Goal: Answer question/provide support: Share knowledge or assist other users

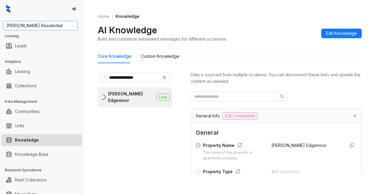
scroll to position [179, 0]
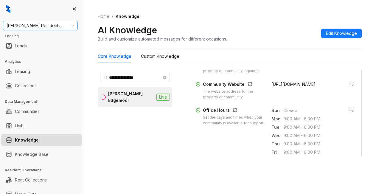
click at [65, 24] on span "Griffis Residential" at bounding box center [41, 25] width 68 height 9
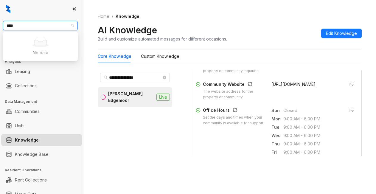
type input "***"
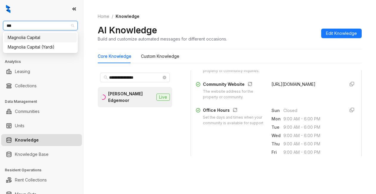
click at [60, 38] on div "Magnolia Capital" at bounding box center [40, 37] width 65 height 7
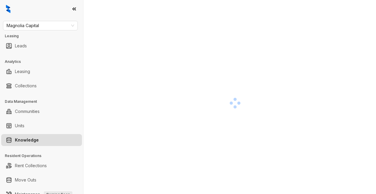
click at [278, 57] on div at bounding box center [235, 103] width 275 height 194
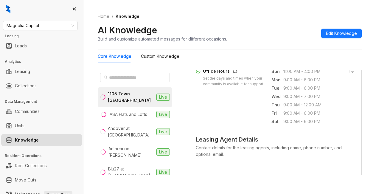
scroll to position [239, 0]
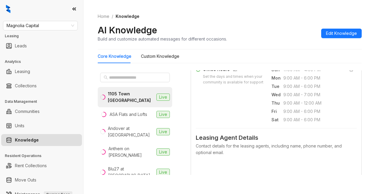
click at [250, 64] on div "Core Knowledge Custom Knowledge [GEOGRAPHIC_DATA] Live ASA Flats and Lofts Live…" at bounding box center [230, 115] width 264 height 131
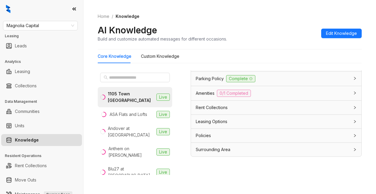
scroll to position [19, 0]
click at [222, 123] on span "Leasing Options" at bounding box center [212, 121] width 32 height 7
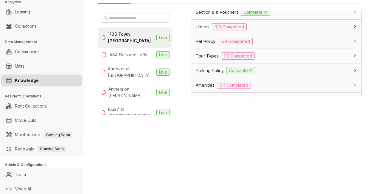
scroll to position [449, 0]
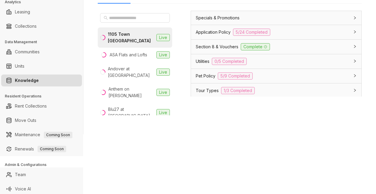
click at [207, 65] on span "Utilities" at bounding box center [203, 61] width 14 height 7
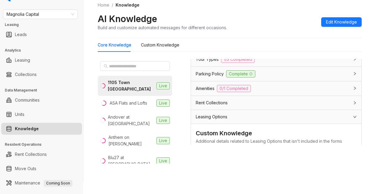
scroll to position [0, 0]
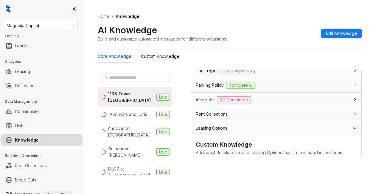
click at [259, 36] on div "AI Knowledge Build and customize automated messages for different occasions. Ed…" at bounding box center [230, 33] width 264 height 18
click at [122, 79] on input "text" at bounding box center [135, 77] width 53 height 7
click at [218, 58] on div "Core Knowledge Custom Knowledge" at bounding box center [230, 57] width 264 height 14
click at [132, 79] on input "text" at bounding box center [135, 77] width 53 height 7
click at [123, 114] on div "ASA Flats and Lofts" at bounding box center [129, 114] width 38 height 7
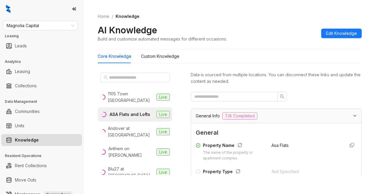
click at [272, 30] on div "AI Knowledge Build and customize automated messages for different occasions. Ed…" at bounding box center [230, 33] width 264 height 18
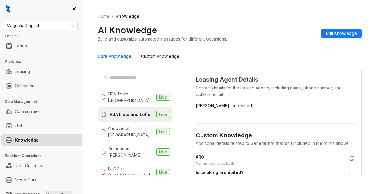
scroll to position [298, 0]
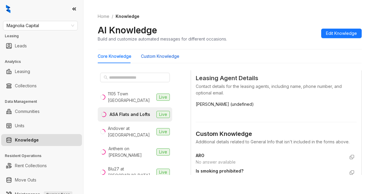
click at [163, 58] on Knowledge "Custom Knowledge" at bounding box center [160, 56] width 38 height 7
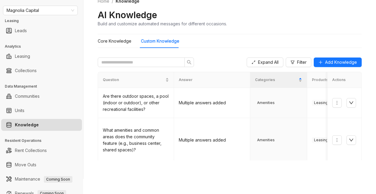
scroll to position [62, 0]
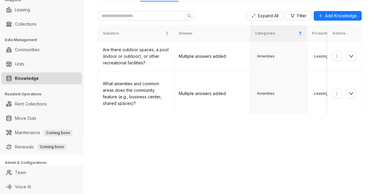
click at [239, 35] on th "Answer" at bounding box center [212, 34] width 76 height 16
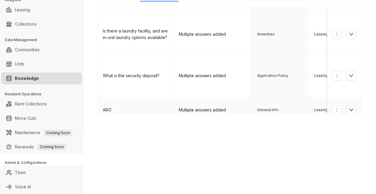
scroll to position [89, 0]
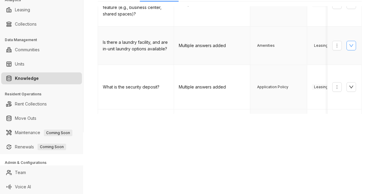
click at [350, 44] on icon "down" at bounding box center [352, 45] width 4 height 3
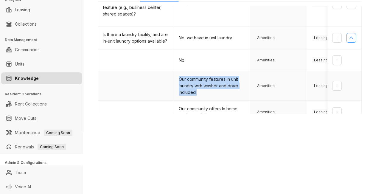
drag, startPoint x: 179, startPoint y: 71, endPoint x: 201, endPoint y: 84, distance: 25.4
click at [201, 84] on td "Our community features in unit laundry with washer and dryer included." at bounding box center [212, 86] width 76 height 30
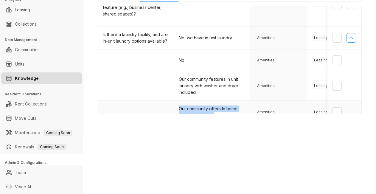
drag, startPoint x: 178, startPoint y: 99, endPoint x: 222, endPoint y: 108, distance: 45.1
click at [222, 108] on td "Our community offers In home washer and dryer" at bounding box center [212, 112] width 76 height 23
copy td "Our community offers In home washer and dryer"
click at [259, 149] on div "Magnolia Capital Leasing Leads Analytics Leasing Collections Data Management Co…" at bounding box center [188, 97] width 376 height 194
drag, startPoint x: 216, startPoint y: 9, endPoint x: 263, endPoint y: 1, distance: 48.4
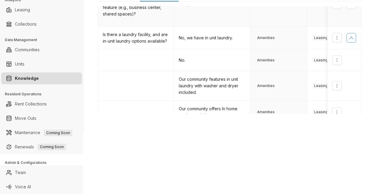
click at [218, 9] on td "Multiple answers added" at bounding box center [212, 4] width 76 height 44
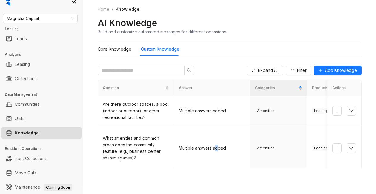
scroll to position [0, 0]
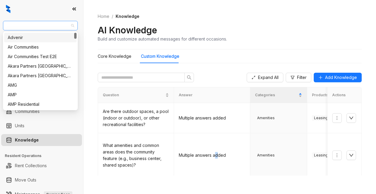
click at [42, 25] on span "Magnolia Capital" at bounding box center [41, 25] width 68 height 9
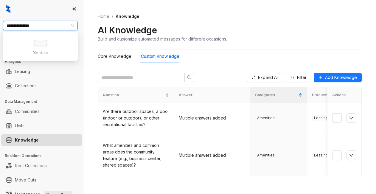
drag, startPoint x: 25, startPoint y: 25, endPoint x: 38, endPoint y: 24, distance: 12.7
click at [25, 25] on input "**********" at bounding box center [38, 25] width 62 height 9
type input "**********"
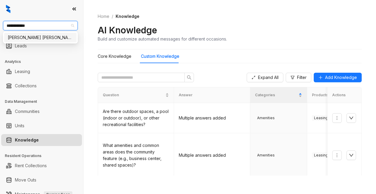
click at [41, 34] on div "[PERSON_NAME] [PERSON_NAME]" at bounding box center [40, 38] width 72 height 10
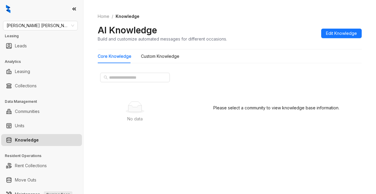
click at [256, 58] on div "Core Knowledge Custom Knowledge" at bounding box center [230, 57] width 264 height 14
click at [113, 78] on input "text" at bounding box center [135, 77] width 53 height 7
click at [272, 27] on div "AI Knowledge Build and customize automated messages for different occasions. Ed…" at bounding box center [230, 33] width 264 height 18
click at [126, 76] on input "text" at bounding box center [135, 77] width 53 height 7
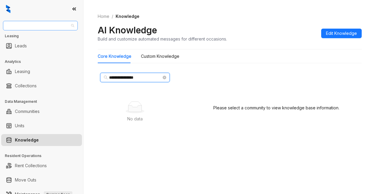
click at [45, 24] on span "[PERSON_NAME] [PERSON_NAME]" at bounding box center [41, 25] width 68 height 9
type input "**********"
drag, startPoint x: 146, startPoint y: 78, endPoint x: 98, endPoint y: 79, distance: 48.0
click at [98, 79] on div "**********" at bounding box center [135, 77] width 75 height 14
click at [39, 24] on span "[PERSON_NAME] [PERSON_NAME]" at bounding box center [41, 25] width 68 height 9
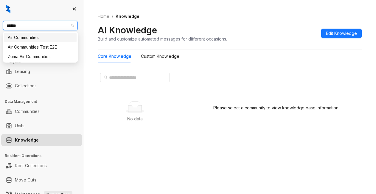
type input "*******"
click at [33, 41] on div "Air Communities" at bounding box center [40, 37] width 65 height 7
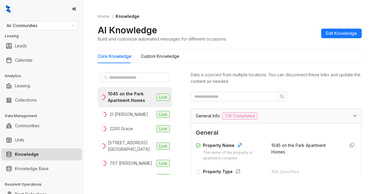
click at [254, 40] on div "AI Knowledge Build and customize automated messages for different occasions. Ed…" at bounding box center [230, 33] width 264 height 18
click at [137, 77] on input "text" at bounding box center [135, 77] width 53 height 7
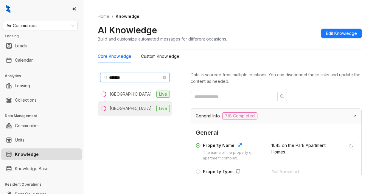
type input "*******"
click at [117, 112] on div "Palazzo West" at bounding box center [131, 108] width 42 height 7
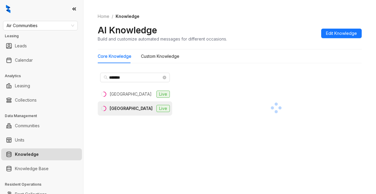
click at [235, 72] on div at bounding box center [276, 107] width 171 height 75
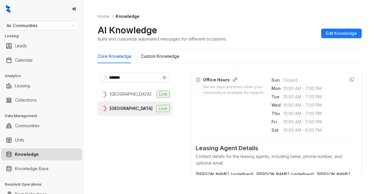
scroll to position [239, 0]
